Goal: Task Accomplishment & Management: Manage account settings

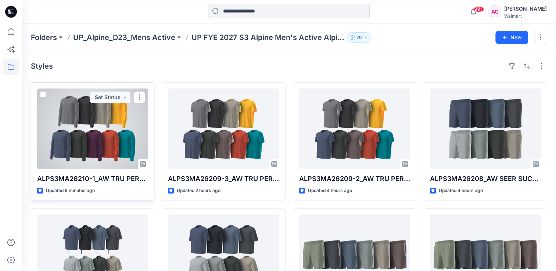
click at [102, 135] on div at bounding box center [92, 128] width 111 height 81
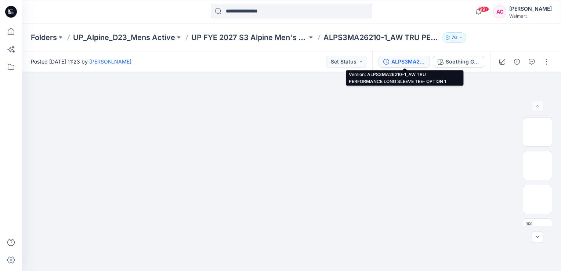
click at [398, 61] on div "ALPS3MA26210-1_AW TRU PERFORMANCE LONG SLEEVE TEE- OPTION 1" at bounding box center [408, 62] width 34 height 8
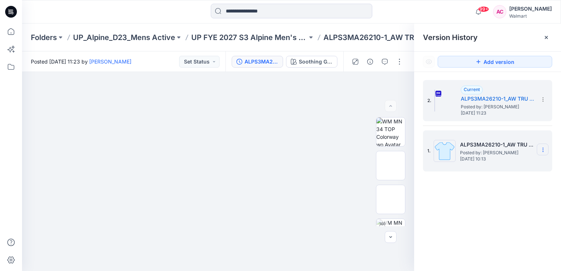
click at [542, 147] on icon at bounding box center [543, 150] width 6 height 6
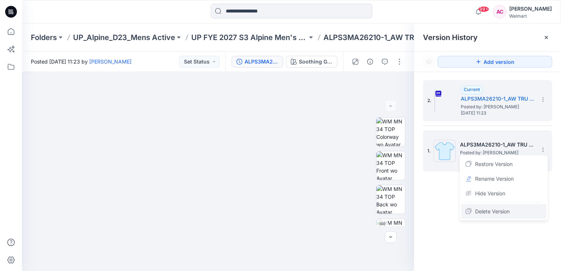
click at [490, 210] on span "Delete Version" at bounding box center [492, 211] width 35 height 9
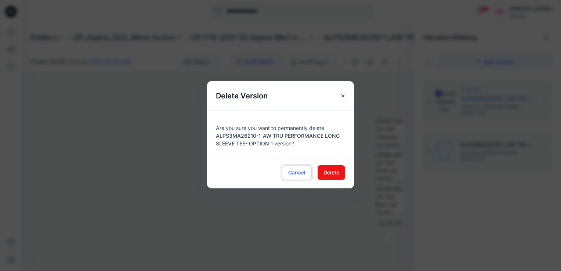
click at [294, 168] on button "Cancel" at bounding box center [297, 172] width 30 height 15
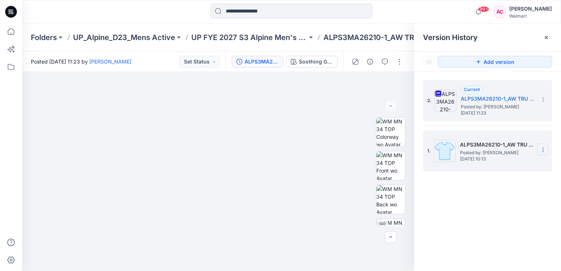
click at [547, 149] on section at bounding box center [543, 150] width 12 height 12
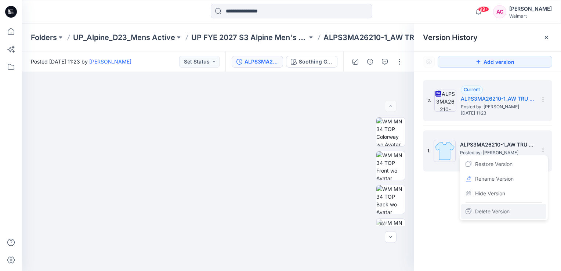
click at [493, 213] on span "Delete Version" at bounding box center [492, 211] width 35 height 9
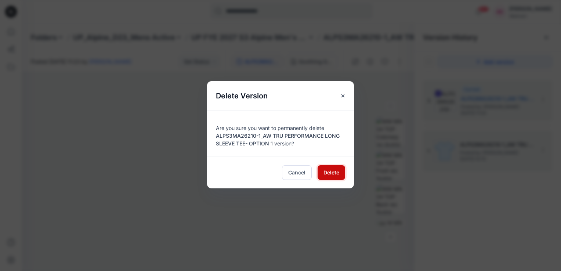
click at [328, 167] on button "Delete" at bounding box center [332, 172] width 28 height 15
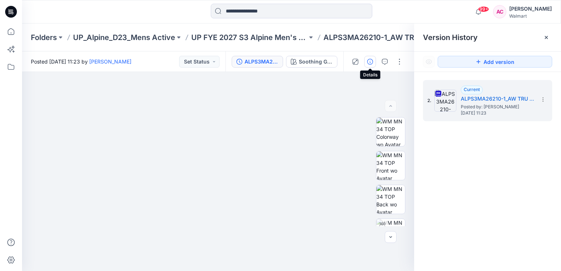
click at [369, 63] on icon "button" at bounding box center [370, 62] width 6 height 6
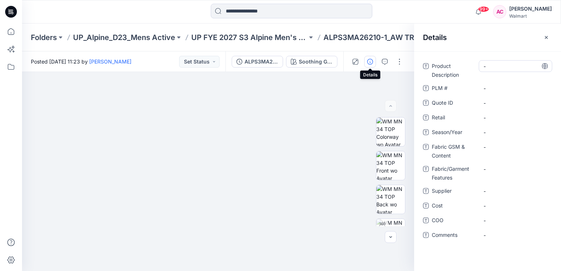
click at [504, 69] on Description "-" at bounding box center [516, 66] width 64 height 8
type textarea "**********"
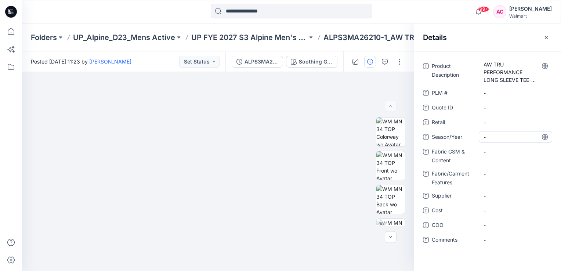
click at [495, 131] on div "-" at bounding box center [515, 137] width 73 height 12
type textarea "*******"
drag, startPoint x: 493, startPoint y: 153, endPoint x: 483, endPoint y: 165, distance: 15.4
click at [493, 153] on Content "-" at bounding box center [516, 152] width 64 height 8
click at [500, 153] on Content "-" at bounding box center [516, 152] width 64 height 8
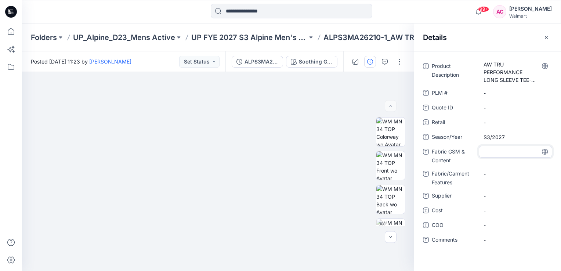
type textarea "**********"
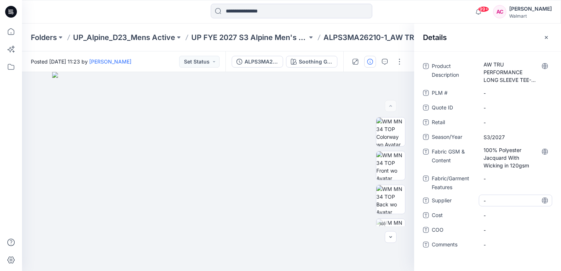
click at [496, 195] on div "-" at bounding box center [515, 201] width 73 height 12
type textarea "*"
type textarea "**********"
drag, startPoint x: 436, startPoint y: 260, endPoint x: 433, endPoint y: 253, distance: 7.1
click at [435, 260] on div "**********" at bounding box center [487, 161] width 147 height 220
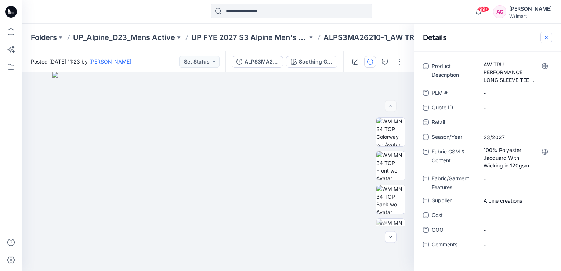
click at [546, 37] on icon "button" at bounding box center [546, 37] width 3 height 3
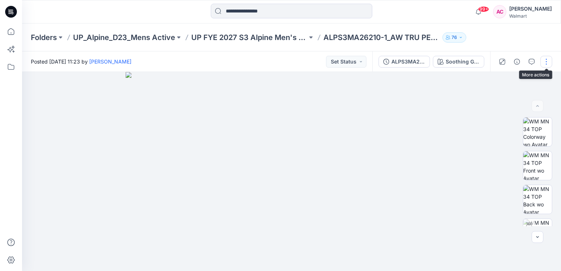
click at [547, 62] on button "button" at bounding box center [546, 62] width 12 height 12
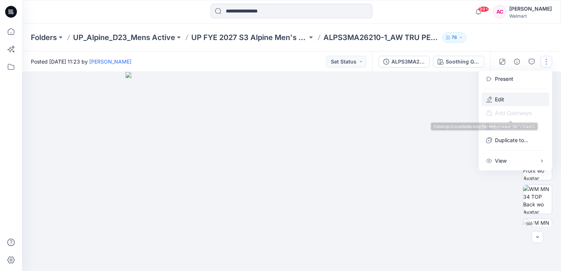
click at [495, 97] on button "Edit" at bounding box center [516, 100] width 68 height 14
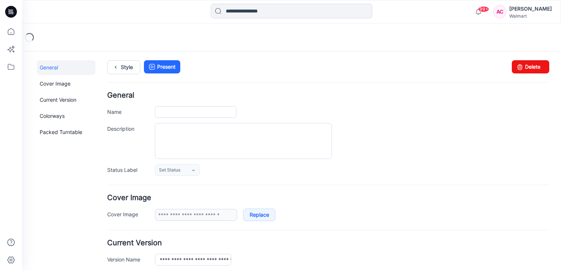
type input "**********"
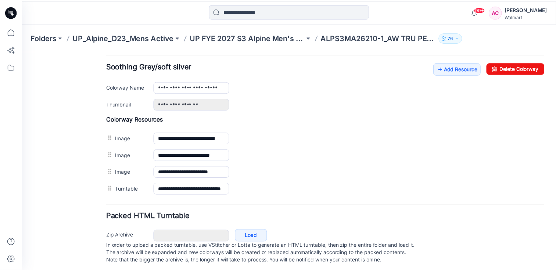
scroll to position [292, 0]
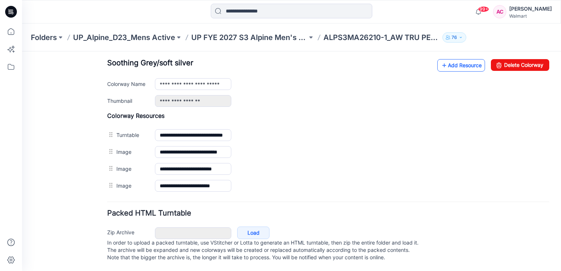
click at [466, 61] on link "Add Resource" at bounding box center [461, 65] width 48 height 12
click at [466, 63] on link "Add Resource" at bounding box center [461, 65] width 48 height 12
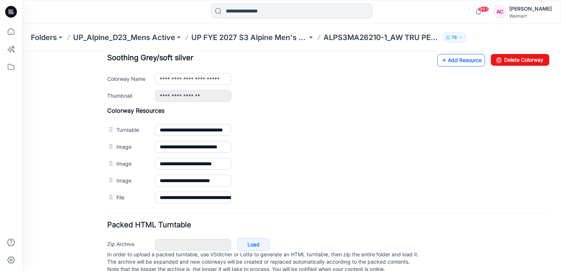
click at [445, 61] on link "Add Resource" at bounding box center [461, 60] width 48 height 12
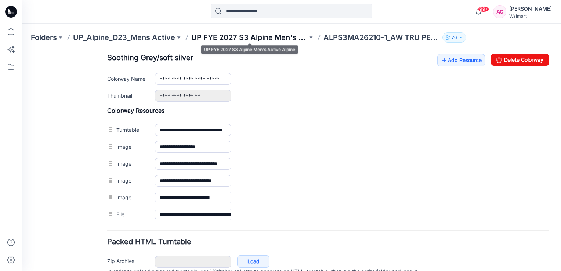
click at [261, 37] on p "UP FYE 2027 S3 Alpine Men's Active Alpine" at bounding box center [249, 37] width 116 height 10
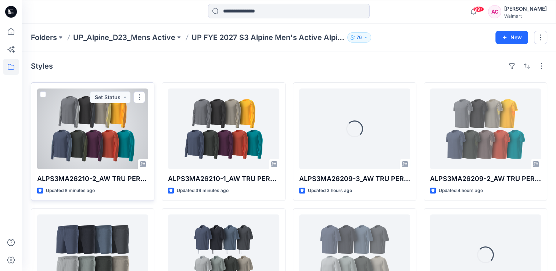
click at [88, 142] on div at bounding box center [92, 128] width 111 height 81
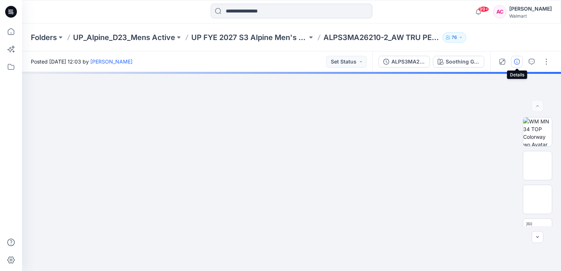
click at [518, 61] on icon "button" at bounding box center [517, 62] width 6 height 6
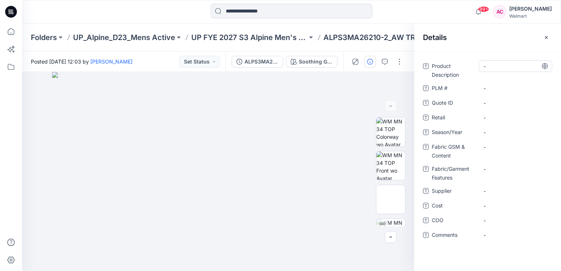
click at [494, 65] on Description "-" at bounding box center [516, 66] width 64 height 8
click at [510, 66] on Description "-" at bounding box center [516, 66] width 64 height 8
type textarea "**********"
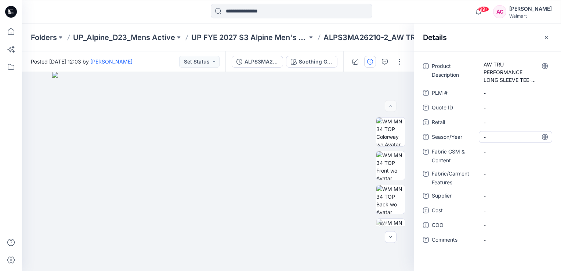
click at [500, 133] on span "-" at bounding box center [516, 137] width 64 height 8
type textarea "*******"
click at [502, 152] on Content "-" at bounding box center [516, 152] width 64 height 8
click at [499, 148] on Content "-" at bounding box center [516, 152] width 64 height 8
type textarea "**********"
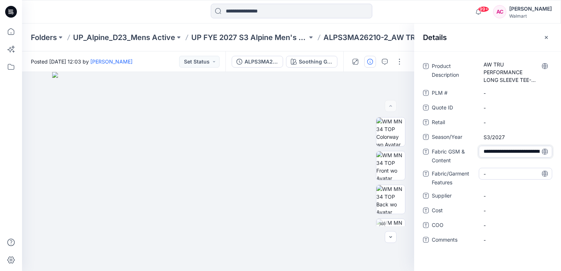
scroll to position [12, 0]
click at [498, 197] on span "-" at bounding box center [516, 196] width 64 height 8
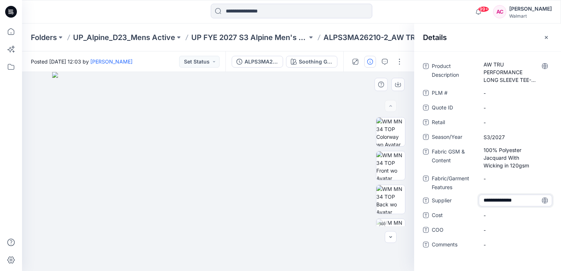
type textarea "**********"
click at [430, 262] on div "Product Description AW TRU PERFORMANCE LONG SLEEVE TEE- OPTION 2 PLM # - Quote …" at bounding box center [487, 161] width 147 height 220
click at [547, 38] on icon "button" at bounding box center [546, 37] width 3 height 3
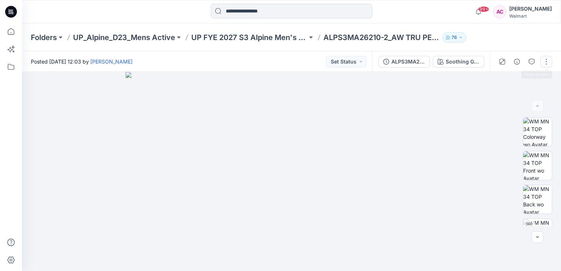
click at [545, 60] on button "button" at bounding box center [546, 62] width 12 height 12
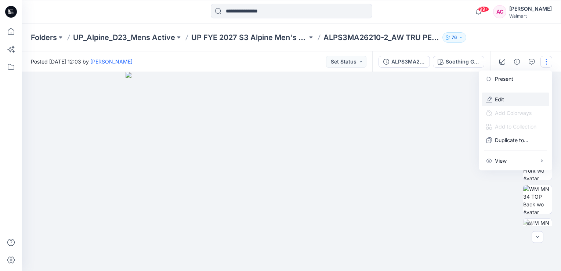
click at [505, 95] on button "Edit" at bounding box center [516, 100] width 68 height 14
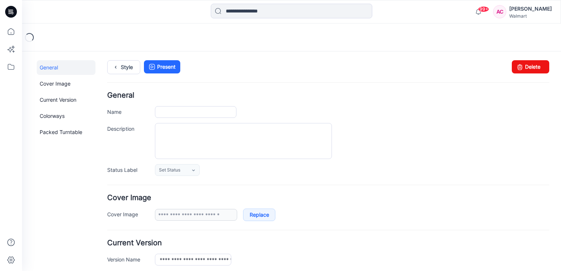
type input "**********"
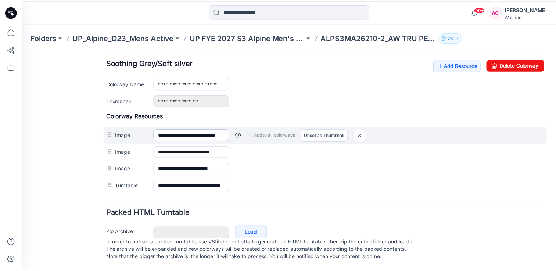
scroll to position [292, 0]
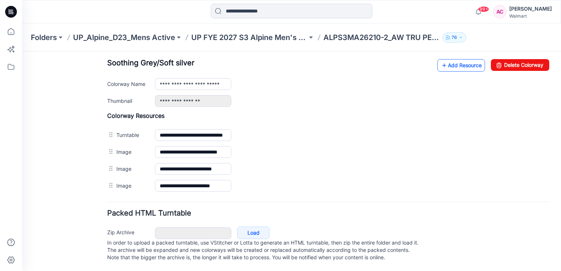
click at [463, 59] on link "Add Resource" at bounding box center [461, 65] width 48 height 12
click at [449, 62] on link "Add Resource" at bounding box center [461, 65] width 48 height 12
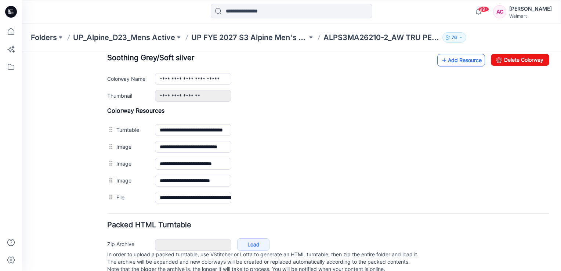
click at [456, 62] on link "Add Resource" at bounding box center [461, 60] width 48 height 12
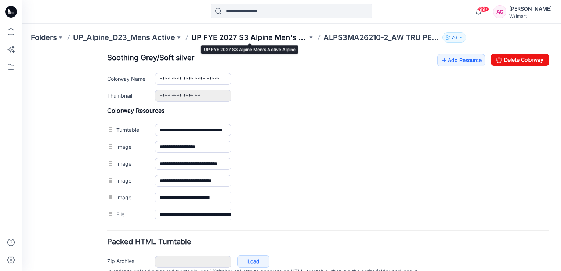
click at [234, 37] on p "UP FYE 2027 S3 Alpine Men's Active Alpine" at bounding box center [249, 37] width 116 height 10
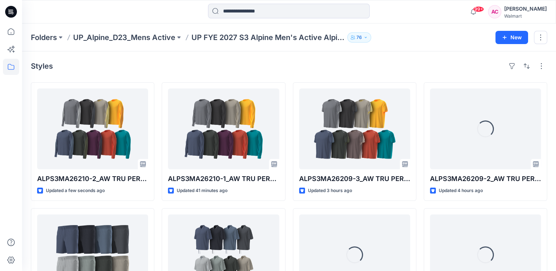
click at [115, 68] on div "Styles" at bounding box center [289, 66] width 516 height 12
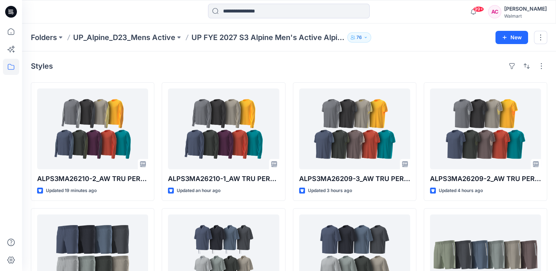
click at [400, 64] on div "Styles" at bounding box center [289, 66] width 516 height 12
